Goal: Find specific page/section: Find specific page/section

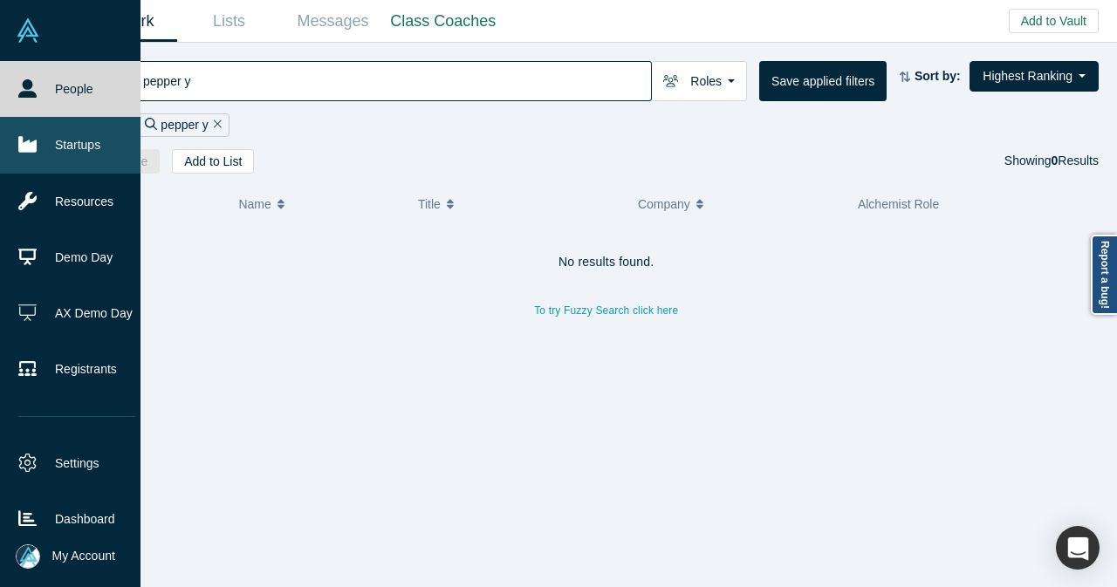
click at [56, 146] on link "Startups" at bounding box center [77, 145] width 154 height 56
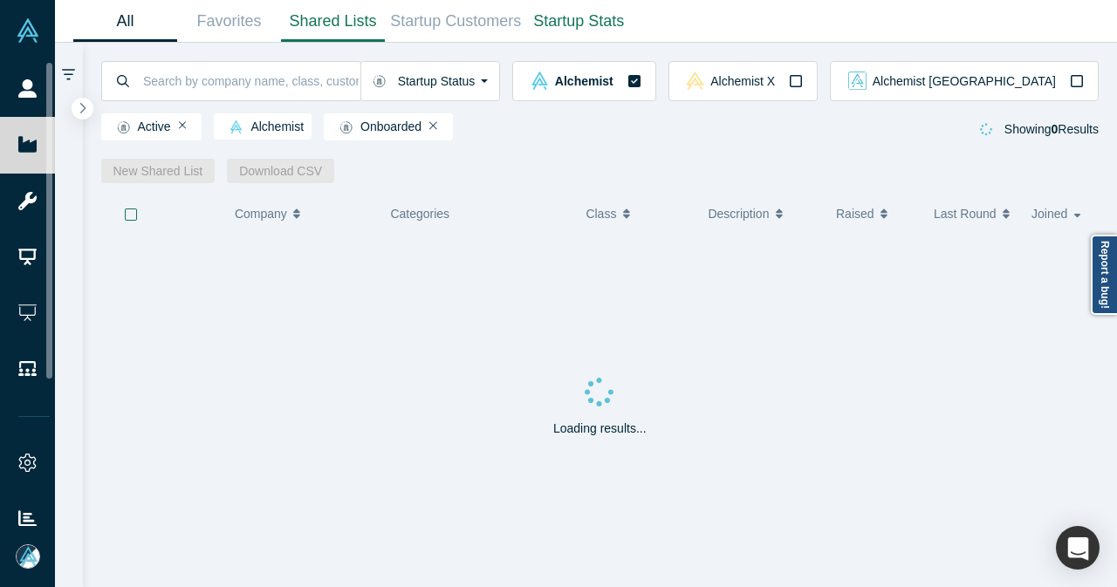
click at [333, 28] on link "Shared Lists" at bounding box center [333, 21] width 104 height 41
